Goal: Navigation & Orientation: Find specific page/section

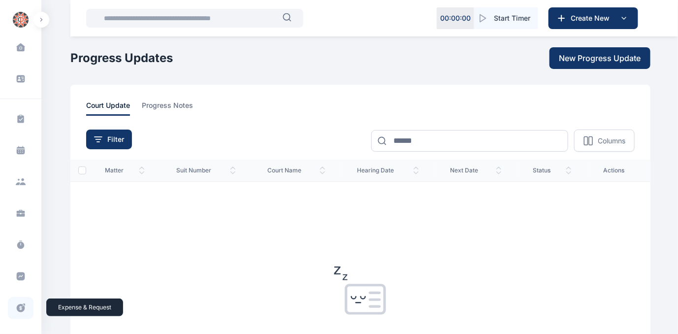
click at [18, 304] on icon at bounding box center [21, 308] width 8 height 8
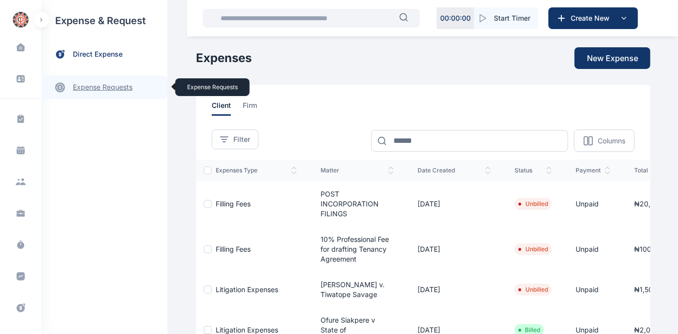
click at [94, 86] on link "expense requests expense requests" at bounding box center [104, 87] width 126 height 24
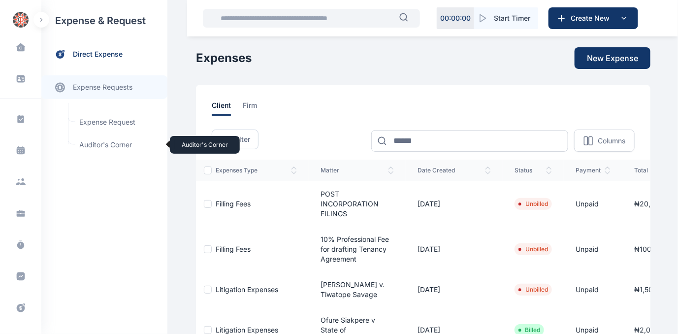
click at [94, 146] on span "Auditor's Corner Auditor's Corner" at bounding box center [117, 144] width 89 height 19
